Goal: Information Seeking & Learning: Learn about a topic

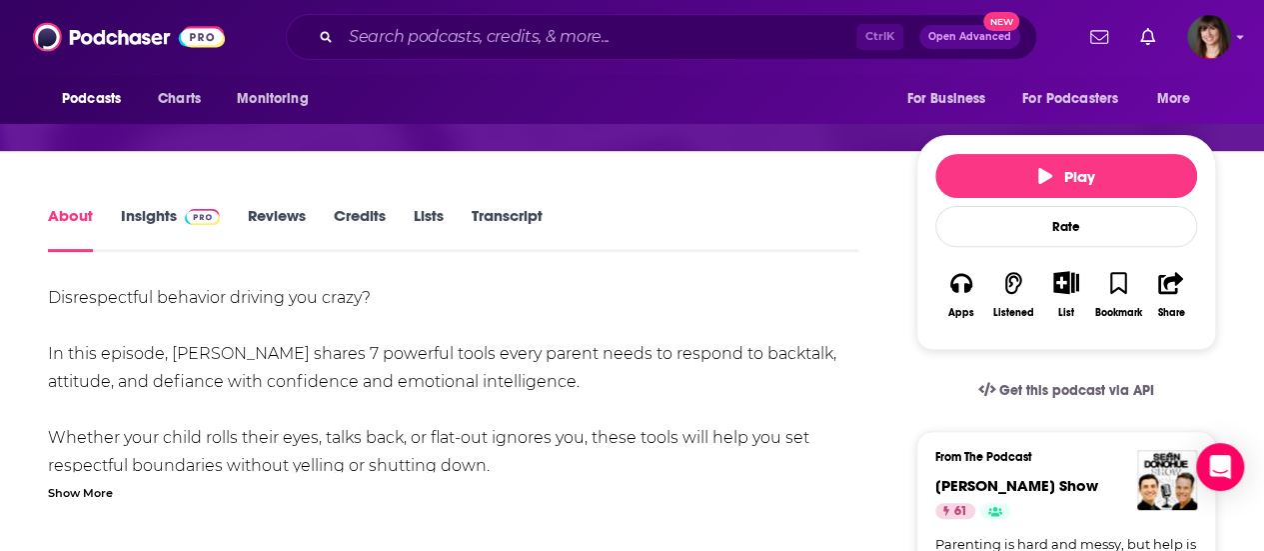
scroll to position [200, 0]
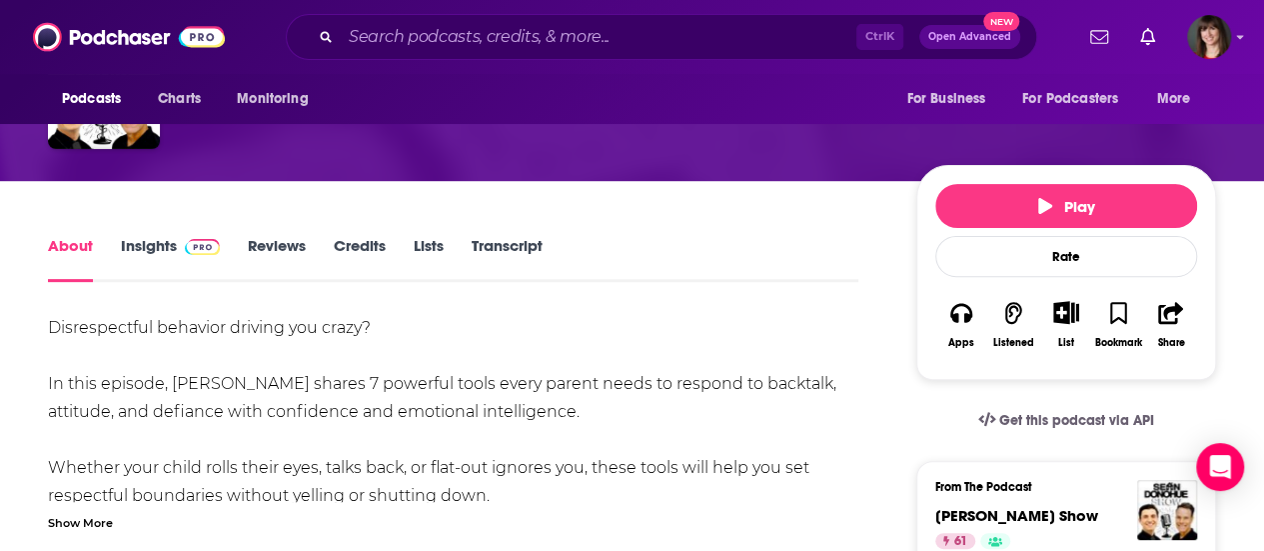
click at [153, 243] on link "Insights" at bounding box center [170, 259] width 99 height 46
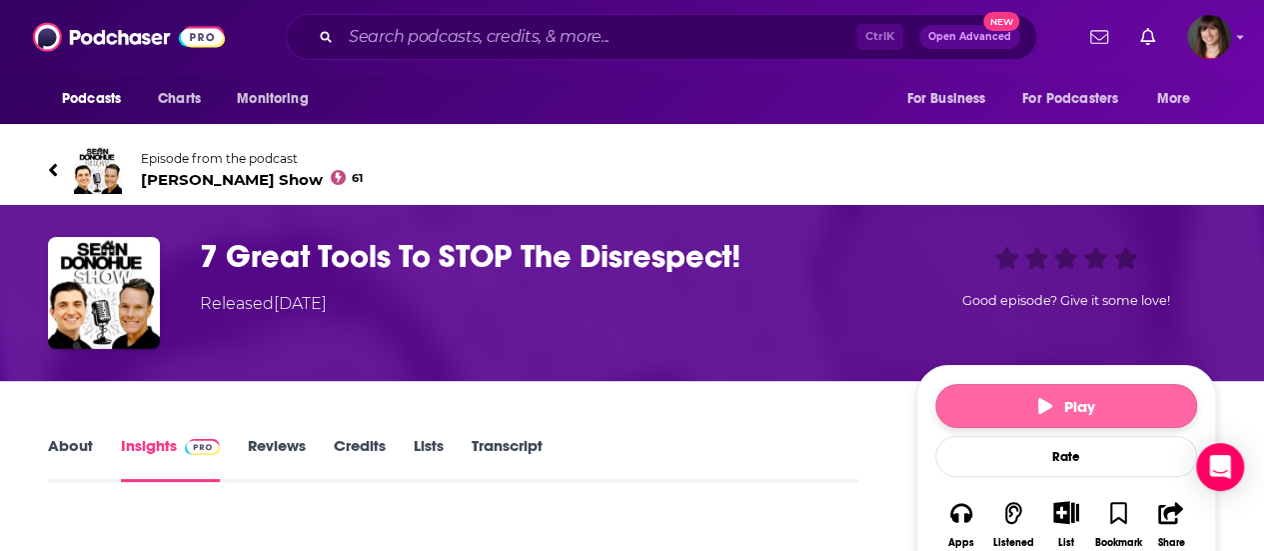
click at [1049, 400] on icon "button" at bounding box center [1045, 406] width 14 height 16
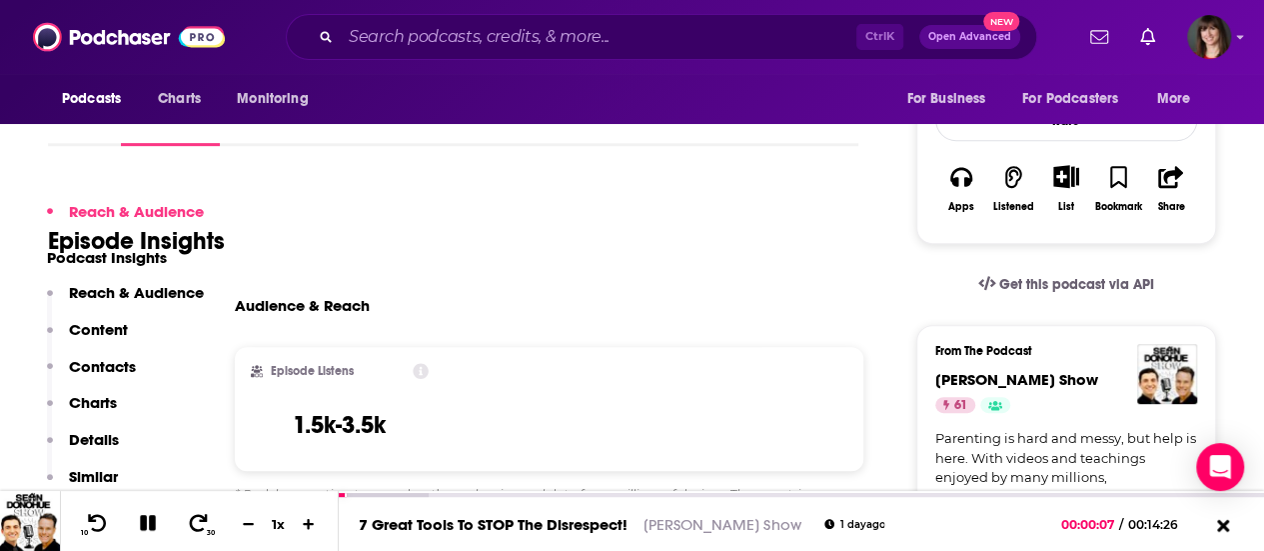
scroll to position [400, 0]
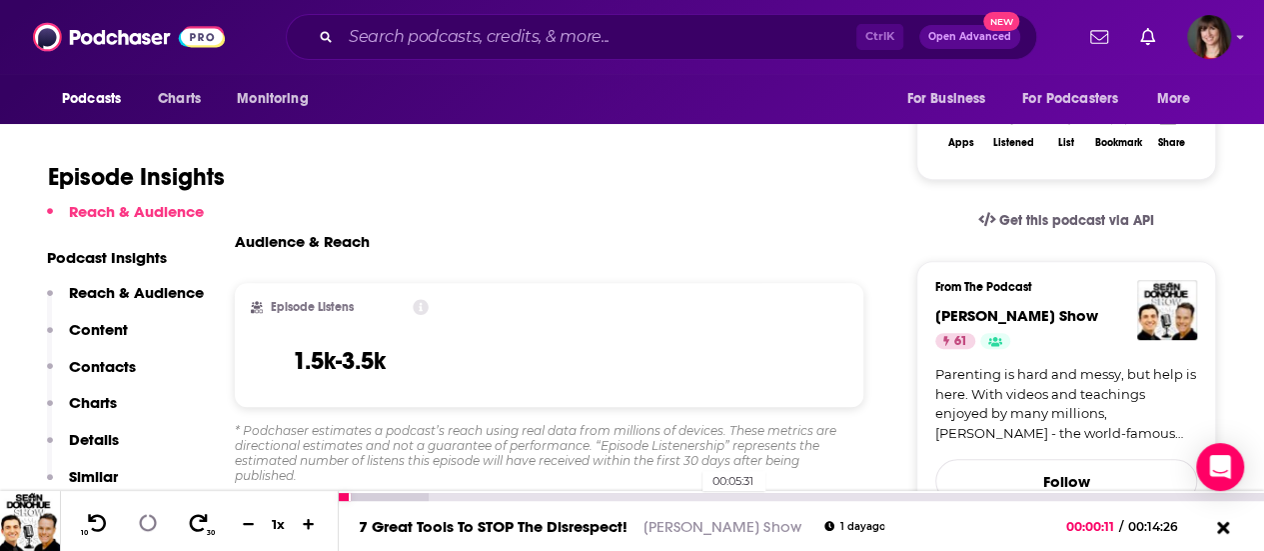
click at [692, 496] on div "00:05:31" at bounding box center [801, 497] width 925 height 8
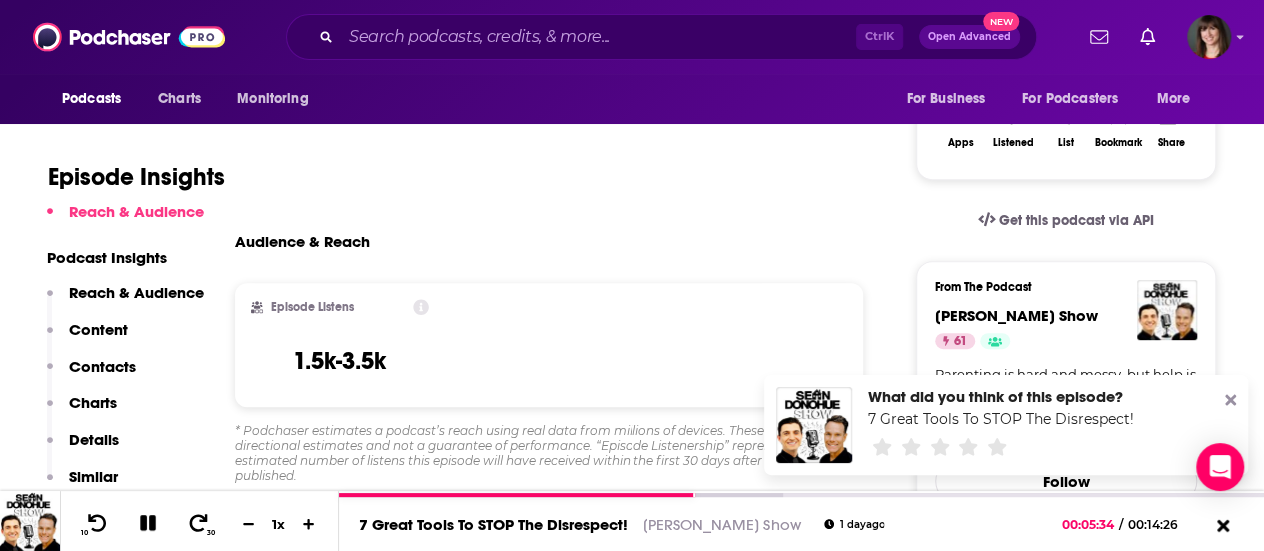
click at [1232, 397] on icon at bounding box center [1230, 400] width 11 height 11
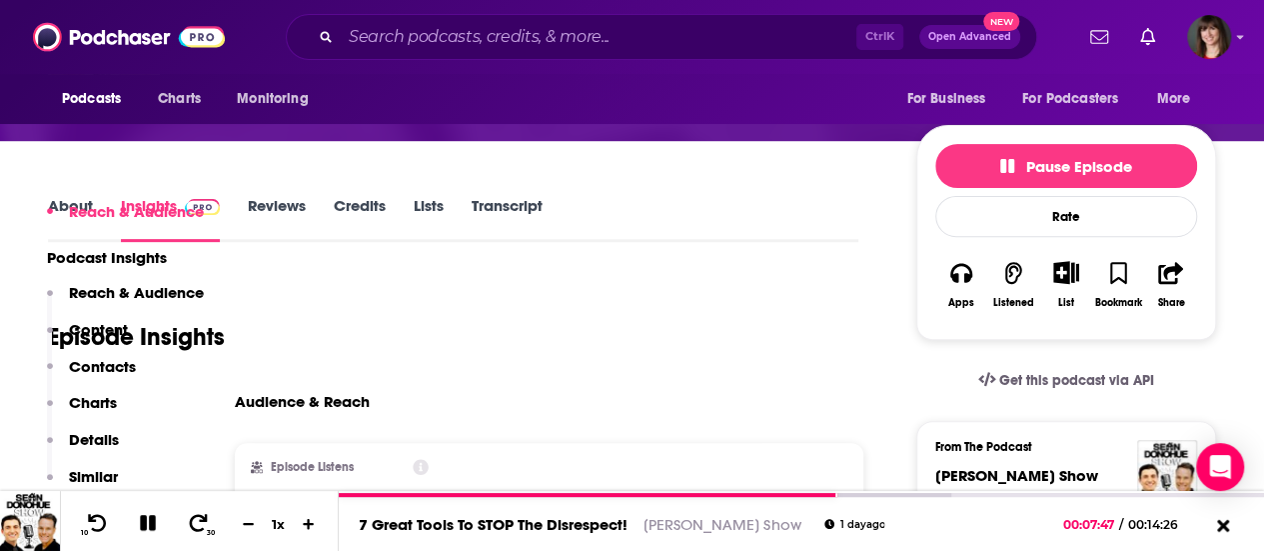
scroll to position [0, 0]
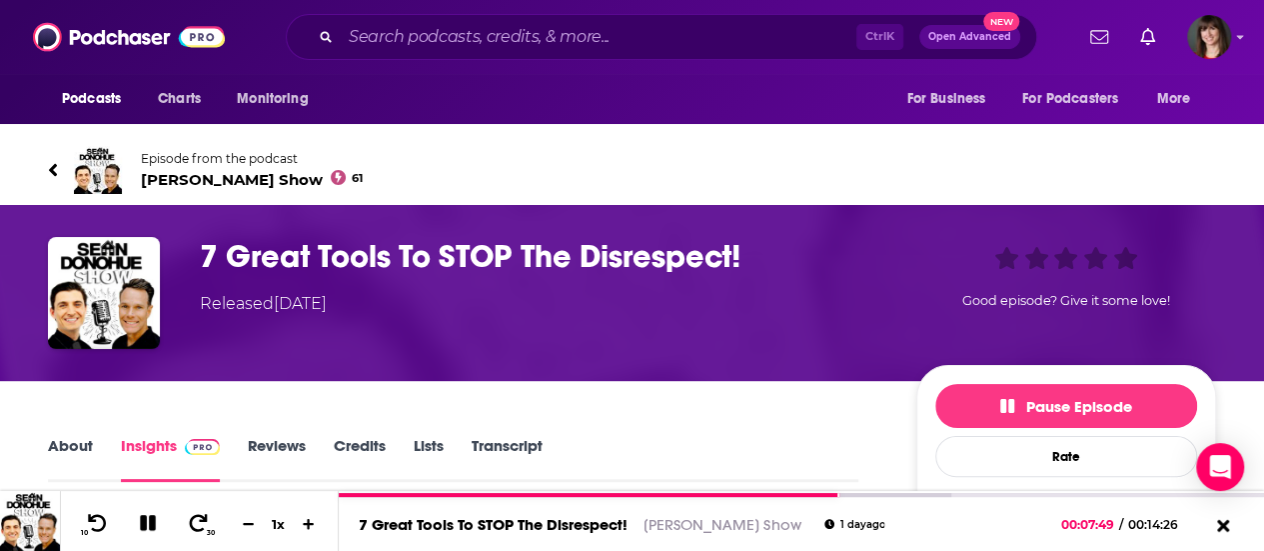
click at [201, 181] on span "[PERSON_NAME] Show 61" at bounding box center [252, 179] width 222 height 19
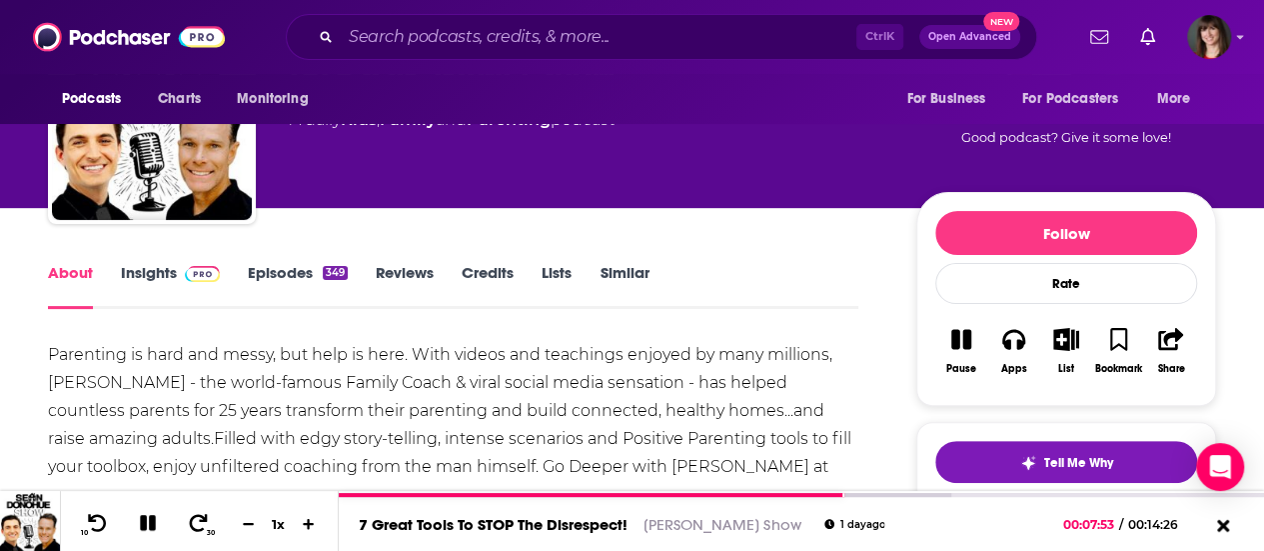
scroll to position [100, 0]
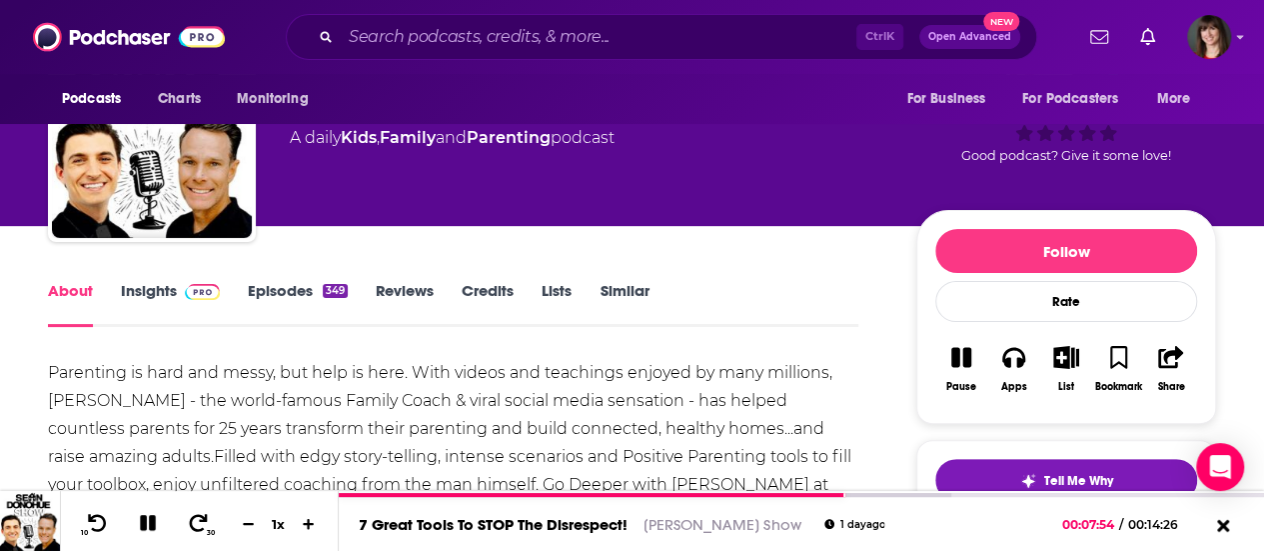
click at [140, 290] on link "Insights" at bounding box center [170, 304] width 99 height 46
